Goal: Task Accomplishment & Management: Manage account settings

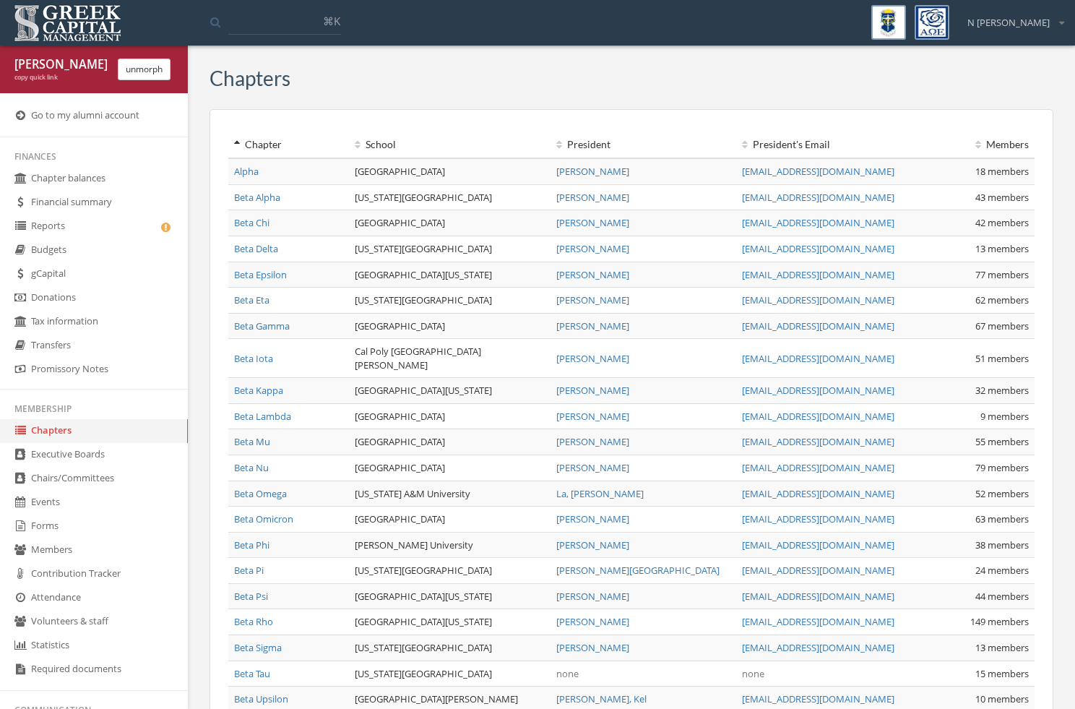
click at [381, 148] on div "School" at bounding box center [450, 144] width 190 height 14
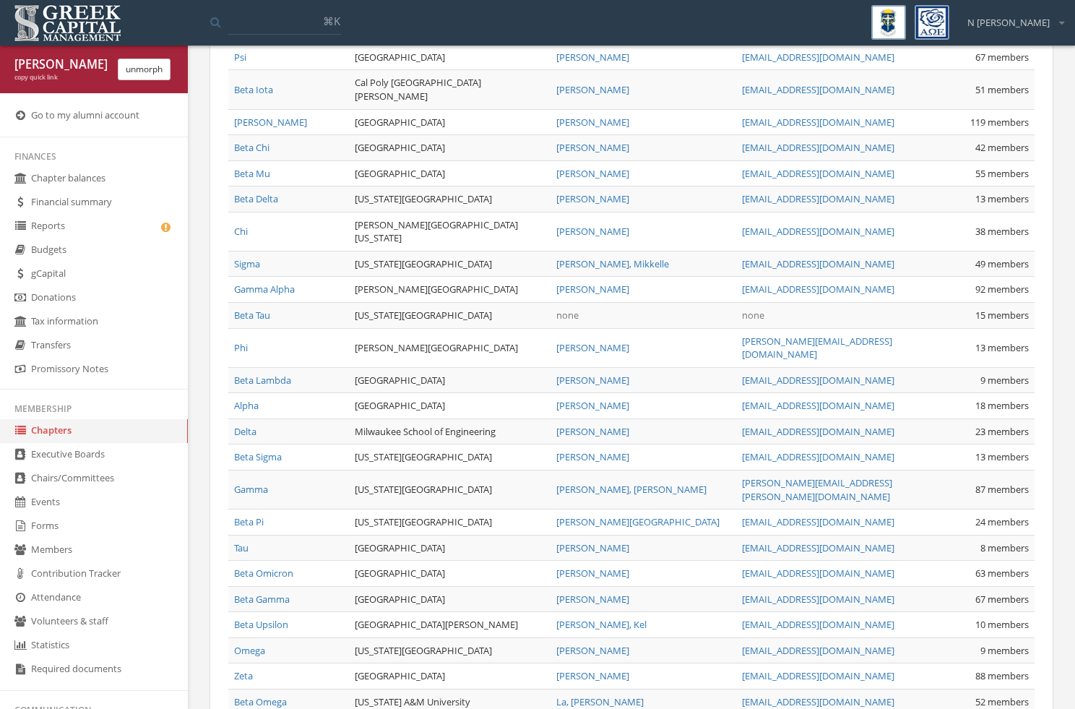
scroll to position [395, 0]
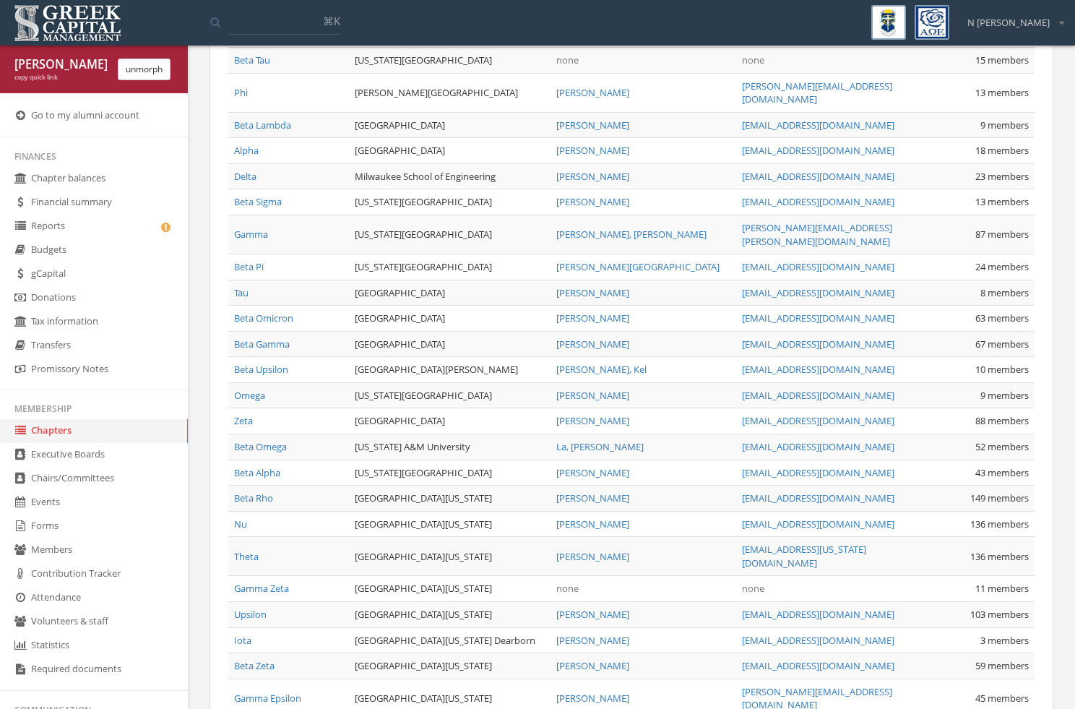
click at [257, 228] on link "Gamma" at bounding box center [251, 234] width 34 height 13
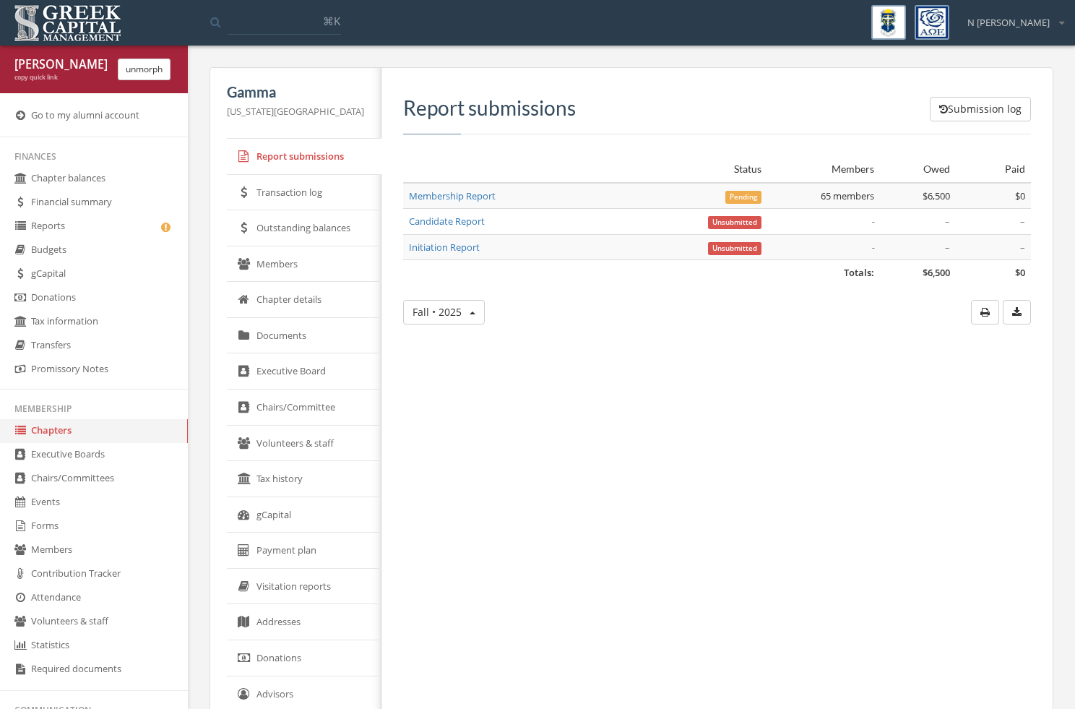
click at [744, 197] on span "Pending" at bounding box center [743, 197] width 36 height 13
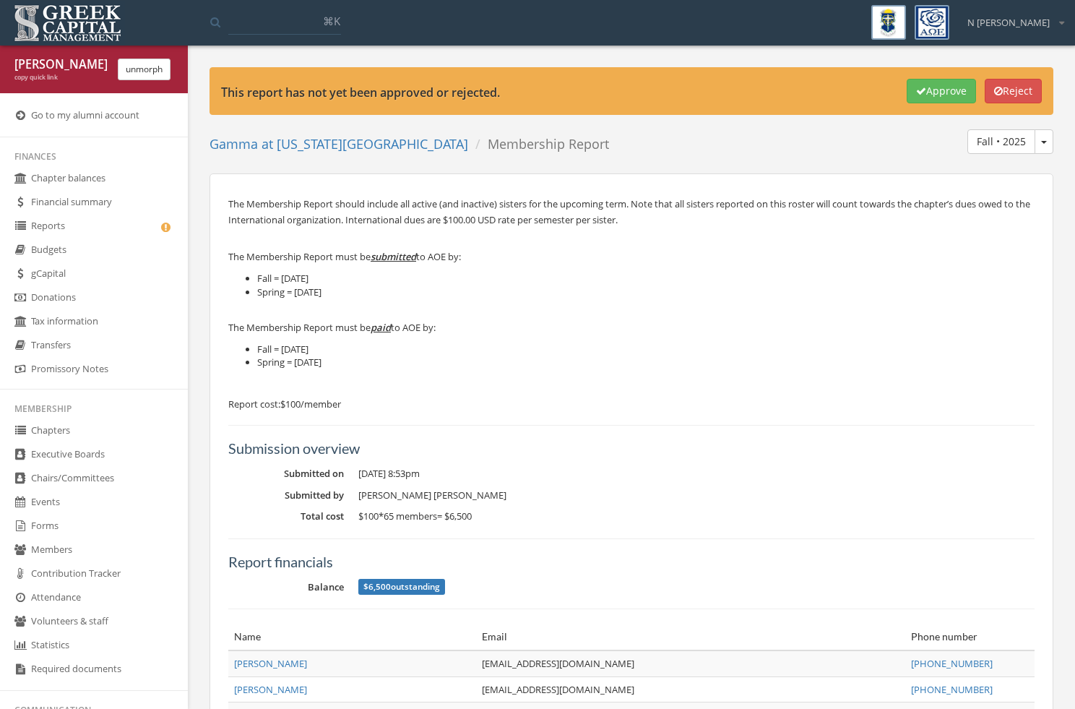
click at [1004, 85] on button "Reject" at bounding box center [1013, 91] width 57 height 25
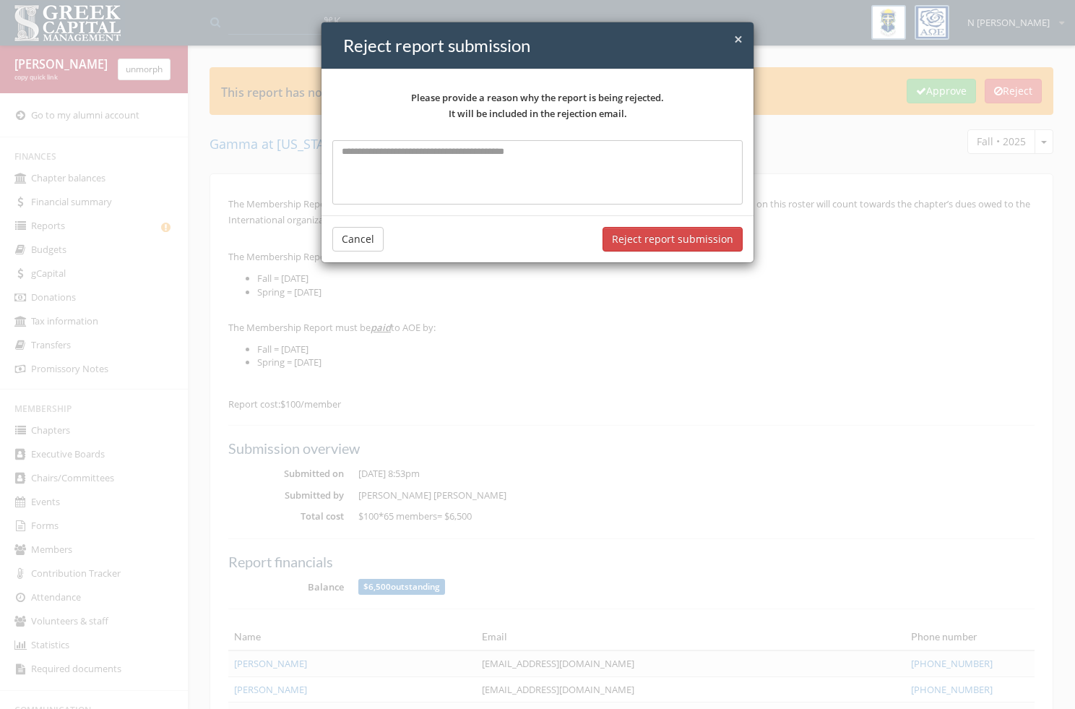
click at [676, 244] on button "Reject report submission" at bounding box center [673, 239] width 140 height 25
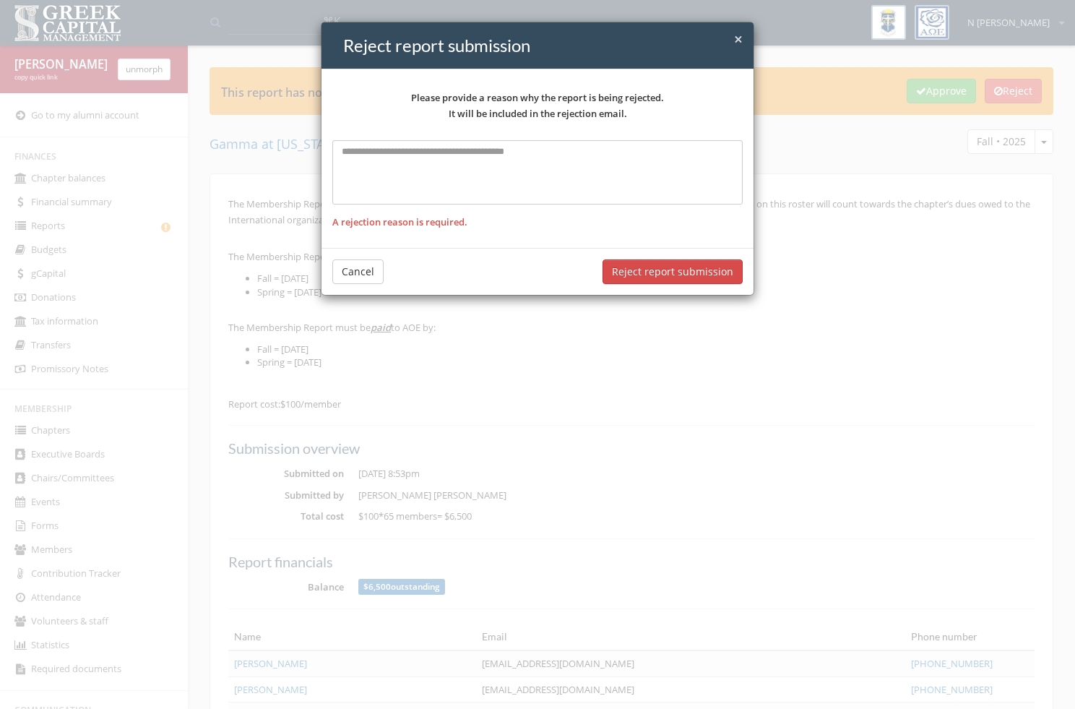
click at [590, 162] on textarea at bounding box center [537, 172] width 410 height 64
type textarea "**********"
click at [712, 259] on button "Reject report submission" at bounding box center [673, 271] width 140 height 25
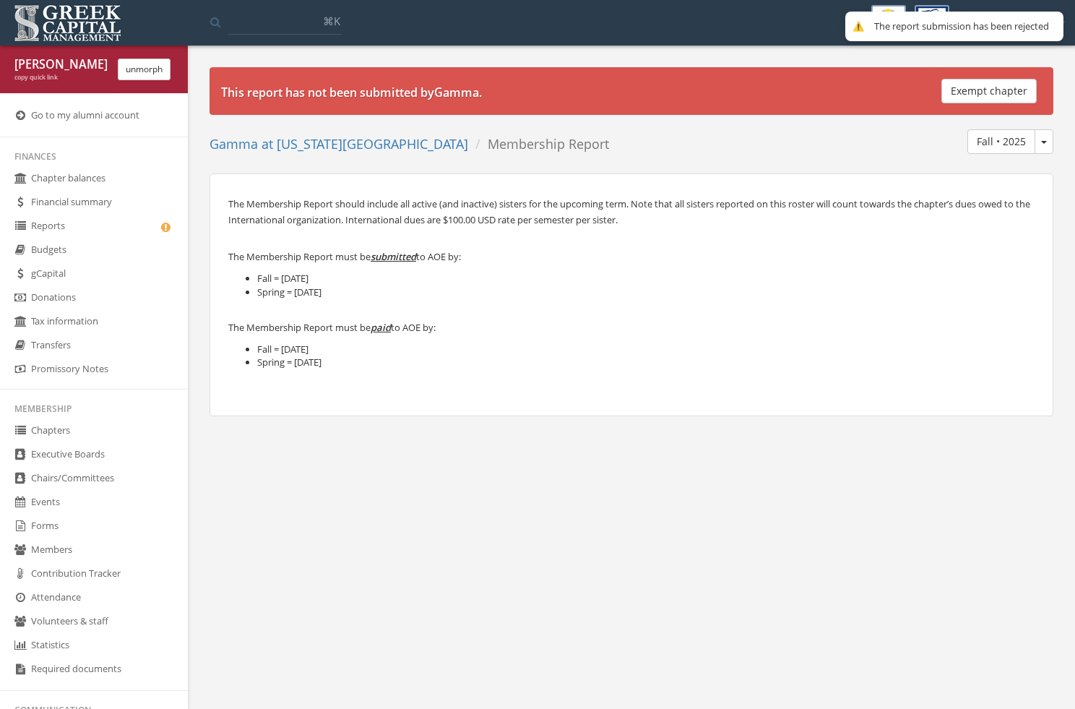
click at [698, 286] on li "Spring = [DATE]" at bounding box center [645, 292] width 777 height 14
